Goal: Transaction & Acquisition: Purchase product/service

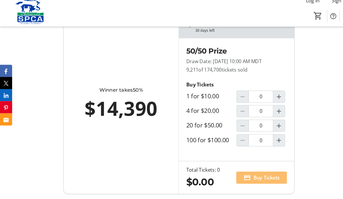
scroll to position [385, 0]
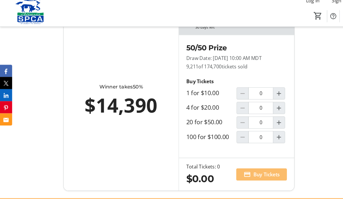
click at [268, 115] on mat-icon "Increment by one" at bounding box center [267, 111] width 7 height 7
click at [250, 117] on input "1" at bounding box center [250, 112] width 24 height 12
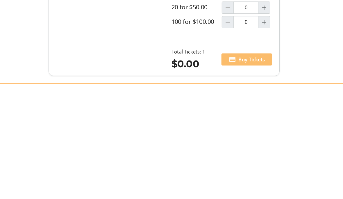
type input "1"
click at [287, 40] on div "Sales End: [DATE] 11:59 PM MDT 30 days left Winner takes 50% $14,390 50/50 Priz…" at bounding box center [171, 105] width 343 height 185
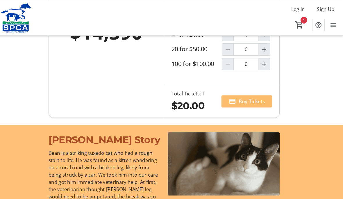
scroll to position [447, 0]
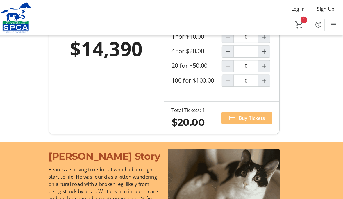
click at [242, 116] on span "Buy Tickets" at bounding box center [254, 112] width 25 height 7
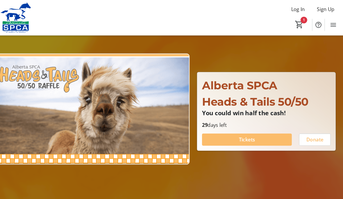
scroll to position [25, 0]
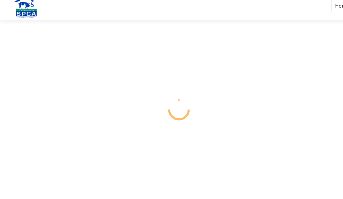
select select "CA"
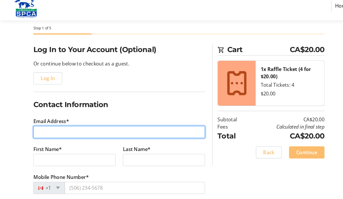
click at [40, 129] on input "Email Address*" at bounding box center [114, 135] width 164 height 12
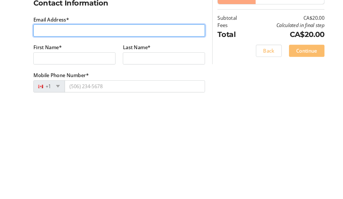
type input "[EMAIL_ADDRESS][DOMAIN_NAME]"
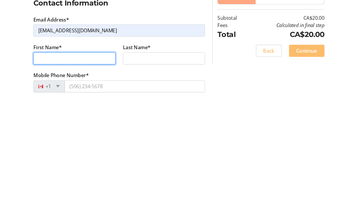
type input "[PERSON_NAME]"
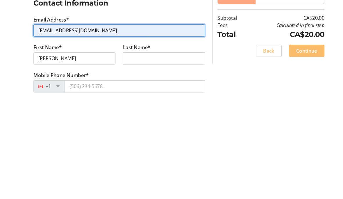
scroll to position [123, 0]
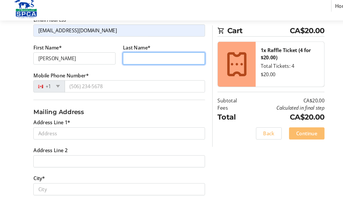
type input "[PERSON_NAME]"
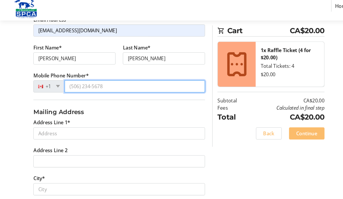
type input "[PHONE_NUMBER]"
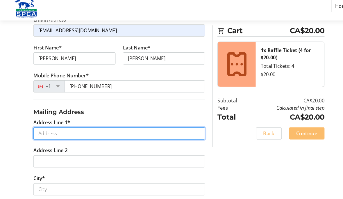
type input "[STREET_ADDRESS]"
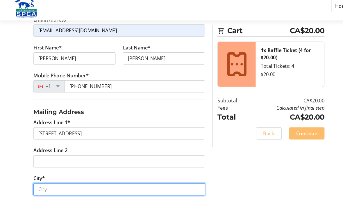
type input "[GEOGRAPHIC_DATA]"
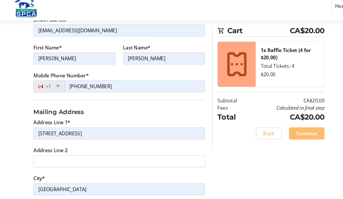
select select "AB"
type input "T3E 6W8"
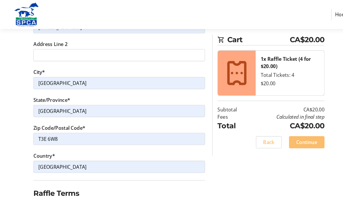
scroll to position [248, 0]
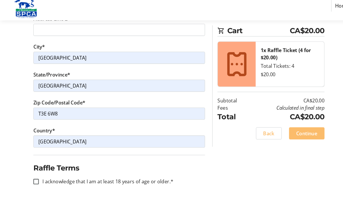
click at [34, 175] on div at bounding box center [35, 182] width 14 height 14
checkbox input "true"
click at [290, 132] on span "Continue" at bounding box center [294, 135] width 20 height 7
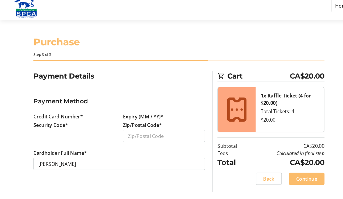
scroll to position [25, 0]
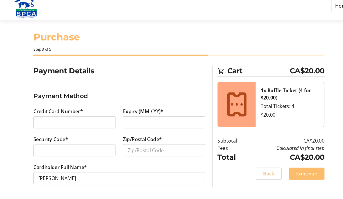
click at [36, 120] on div at bounding box center [71, 126] width 79 height 12
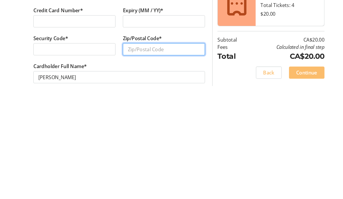
click at [140, 146] on input "Zip/Postal Code*" at bounding box center [157, 152] width 79 height 12
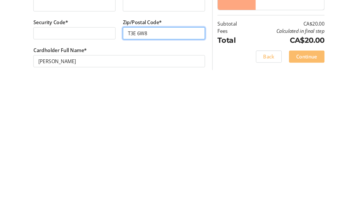
type input "T3E 6W8"
click at [289, 171] on span "Continue" at bounding box center [294, 174] width 20 height 7
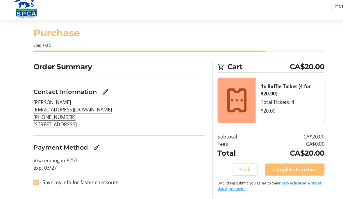
click at [281, 167] on span "Complete Purchase" at bounding box center [282, 170] width 43 height 7
